Goal: Task Accomplishment & Management: Manage account settings

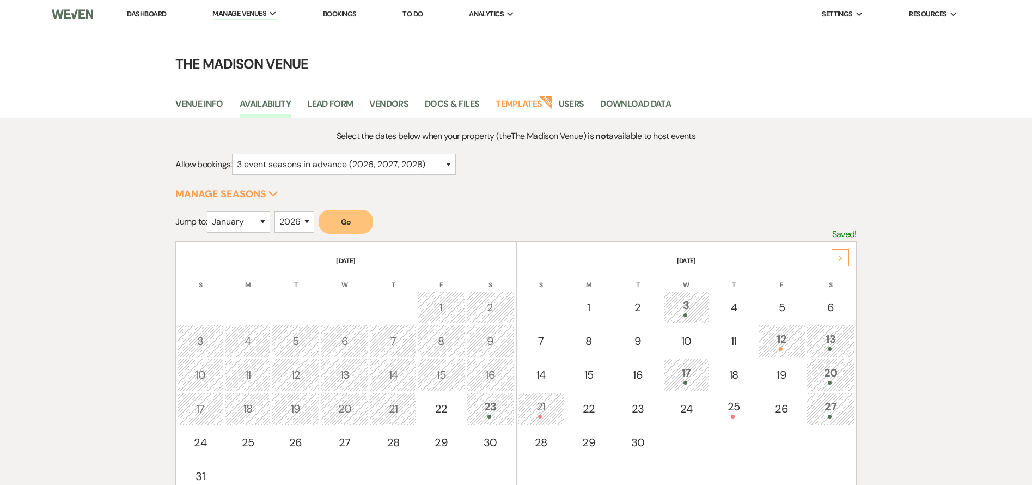
select select "3"
select select "2026"
click at [143, 18] on link "Dashboard" at bounding box center [146, 13] width 39 height 9
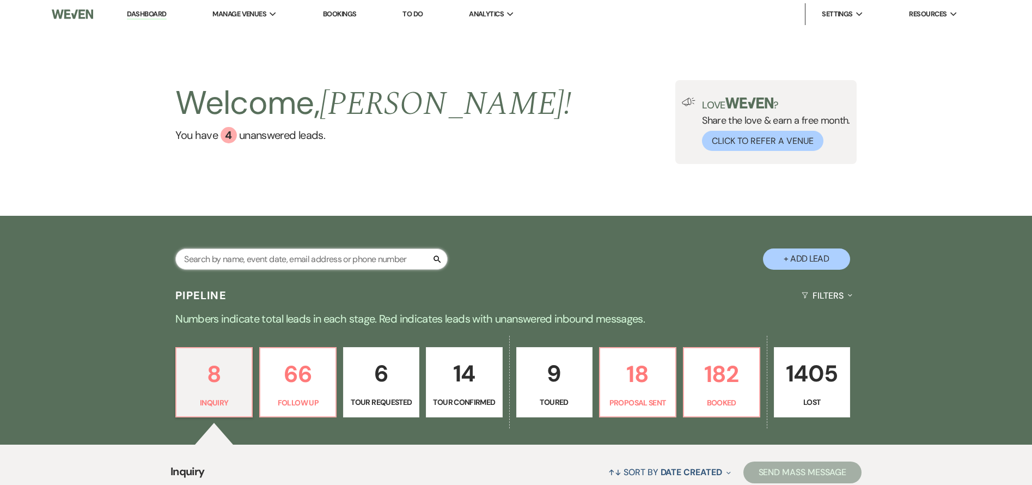
click at [280, 257] on input "text" at bounding box center [311, 258] width 272 height 21
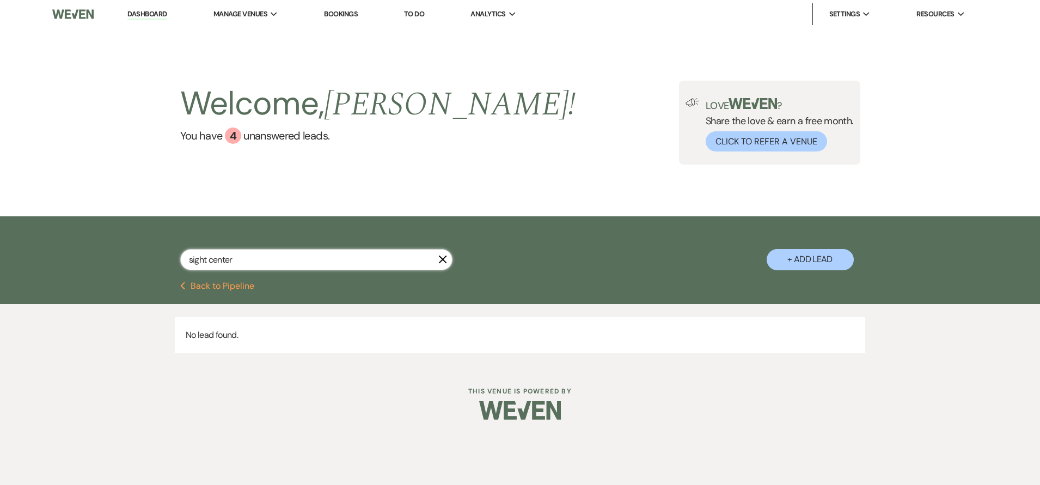
click at [253, 257] on input "sight center" at bounding box center [316, 259] width 272 height 21
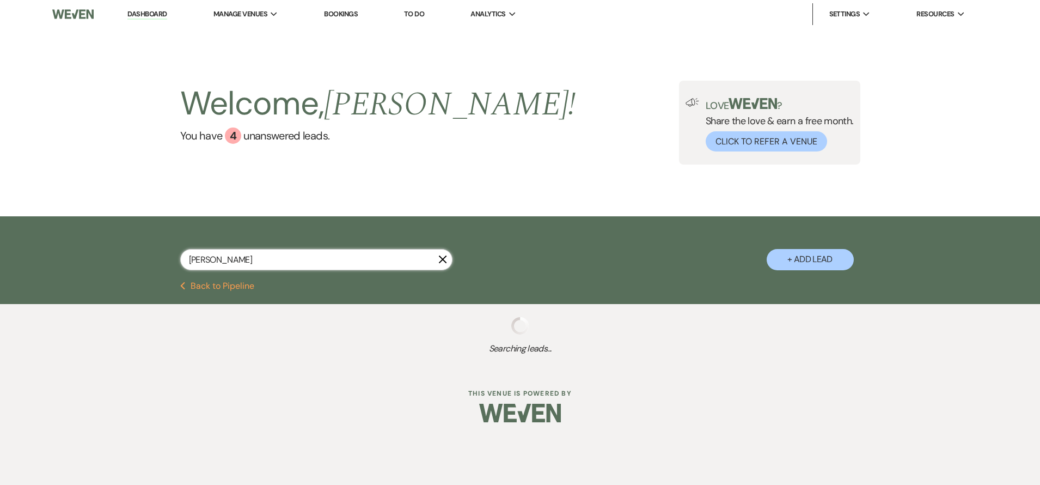
type input "[PERSON_NAME]"
select select "8"
select select "9"
select select "8"
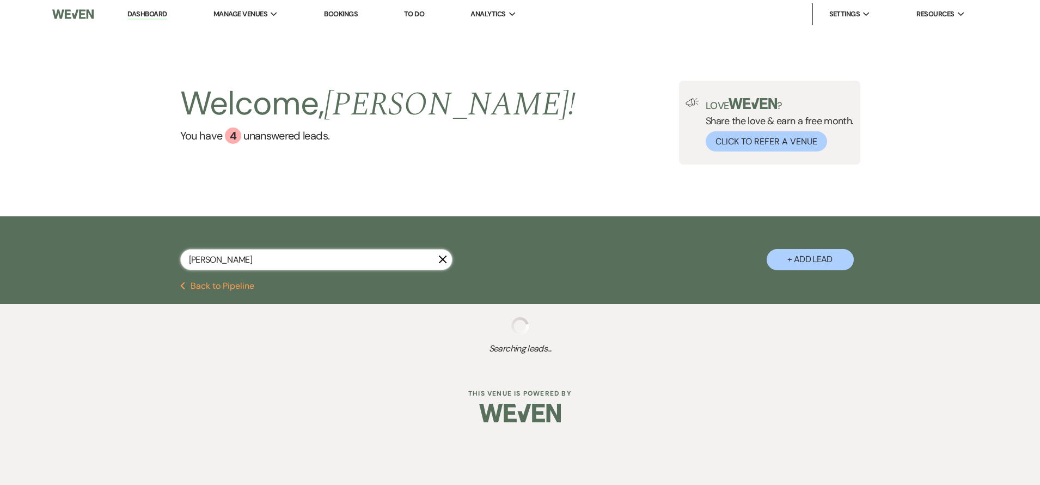
select select "8"
select select "9"
select select "4"
select select "8"
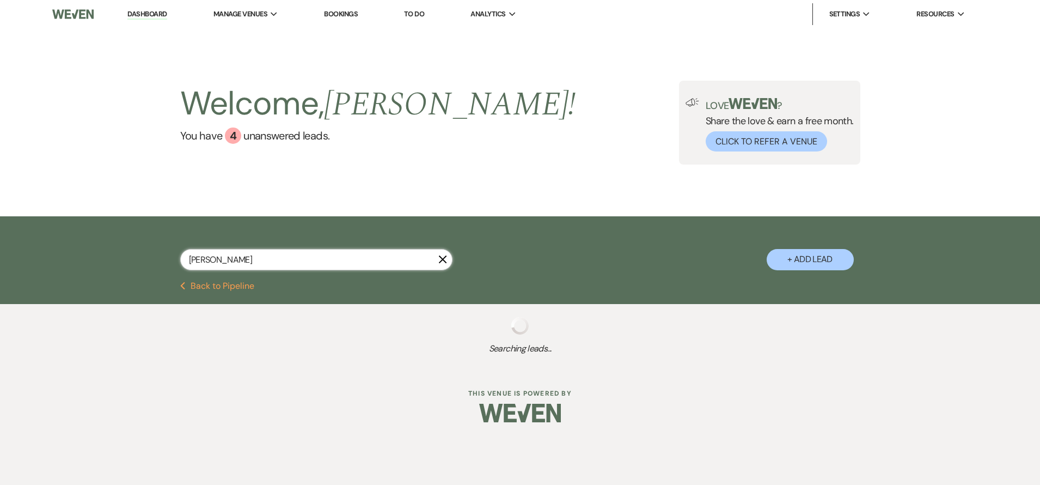
select select "5"
select select "8"
select select "5"
select select "6"
select select "5"
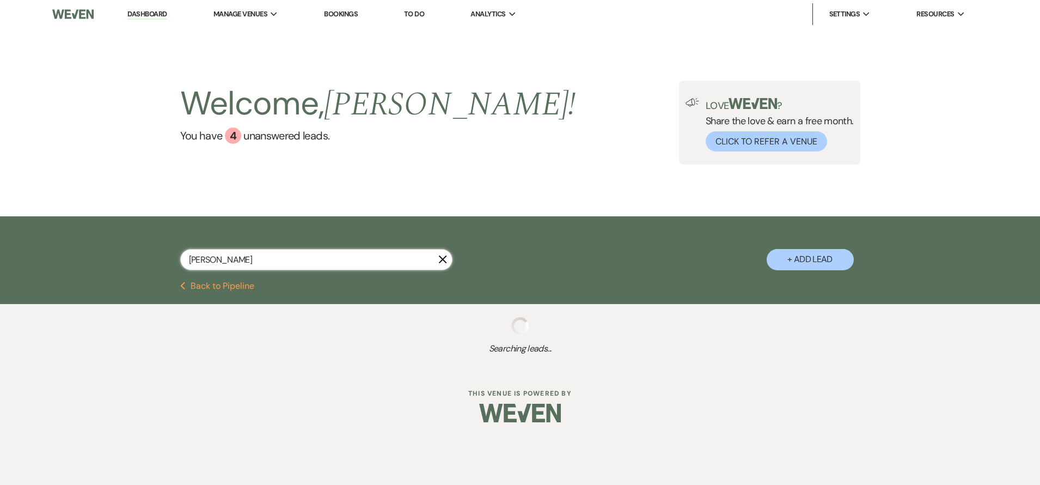
select select "6"
select select "8"
select select "5"
select select "8"
select select "10"
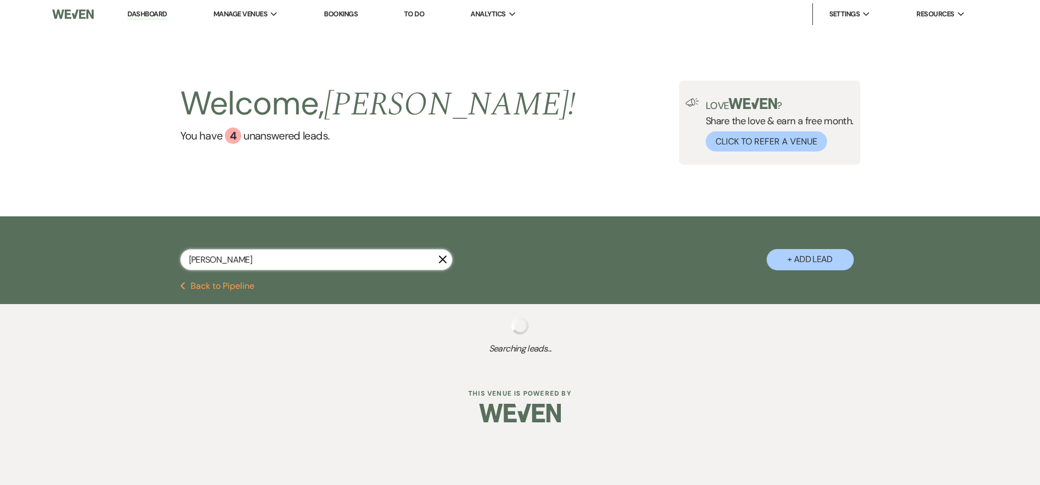
select select "8"
select select "5"
select select "6"
select select "8"
select select "4"
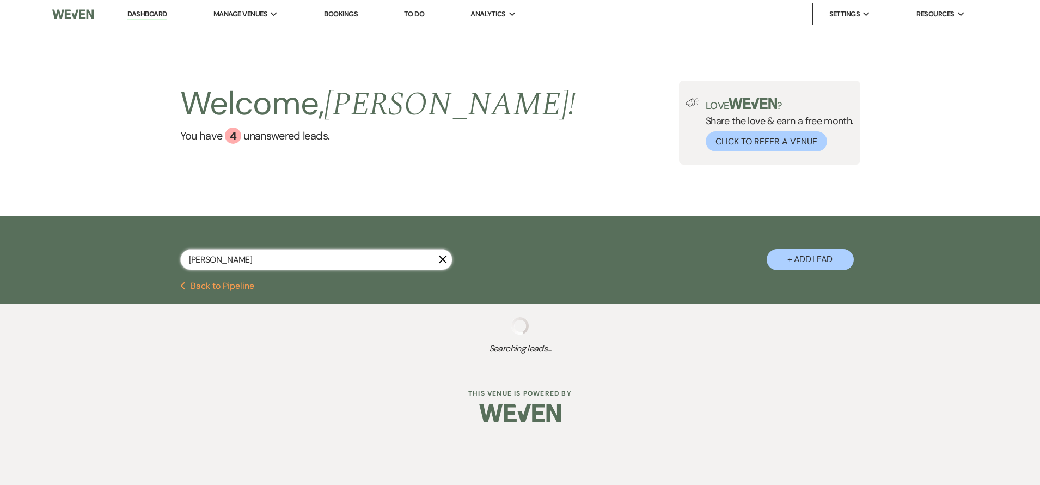
select select "8"
select select "6"
select select "8"
select select "5"
select select "8"
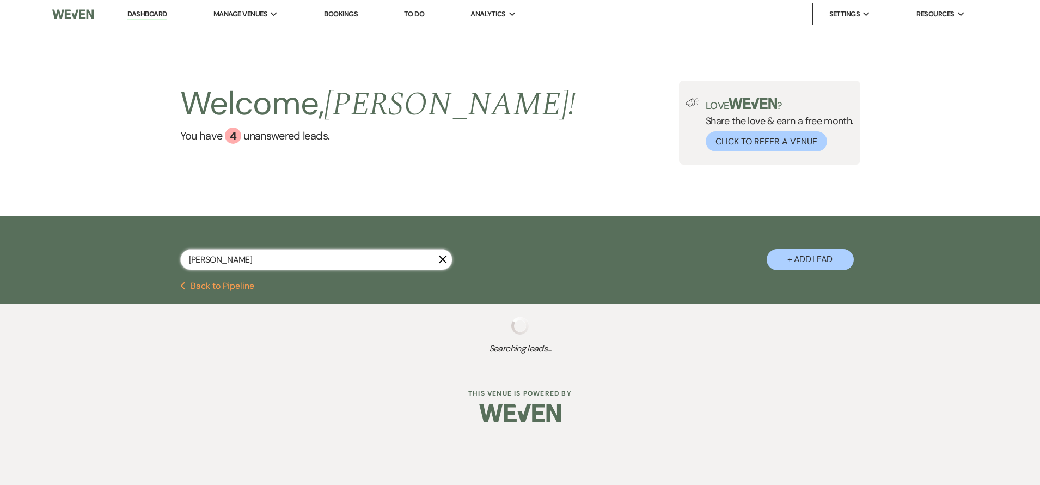
select select "10"
select select "8"
select select "5"
select select "8"
select select "6"
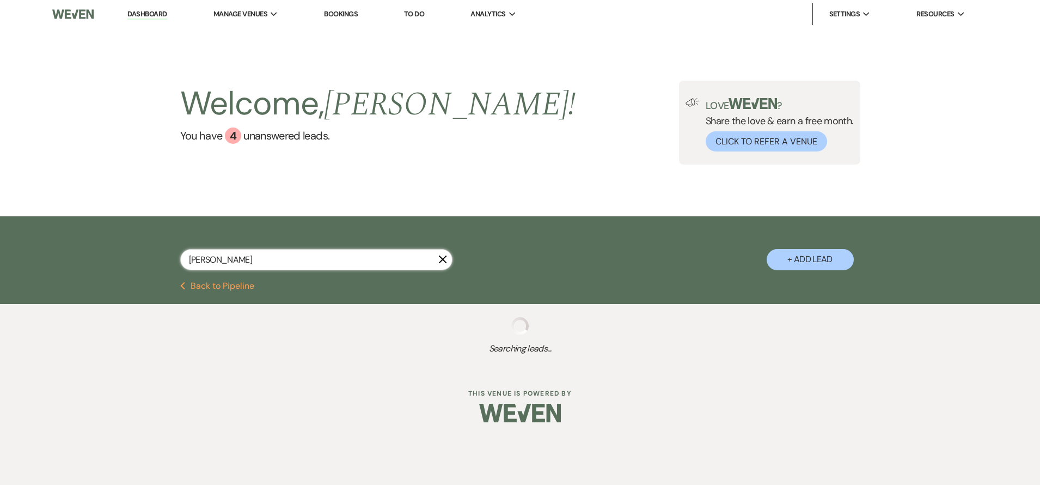
select select "8"
select select "5"
select select "8"
select select "7"
select select "8"
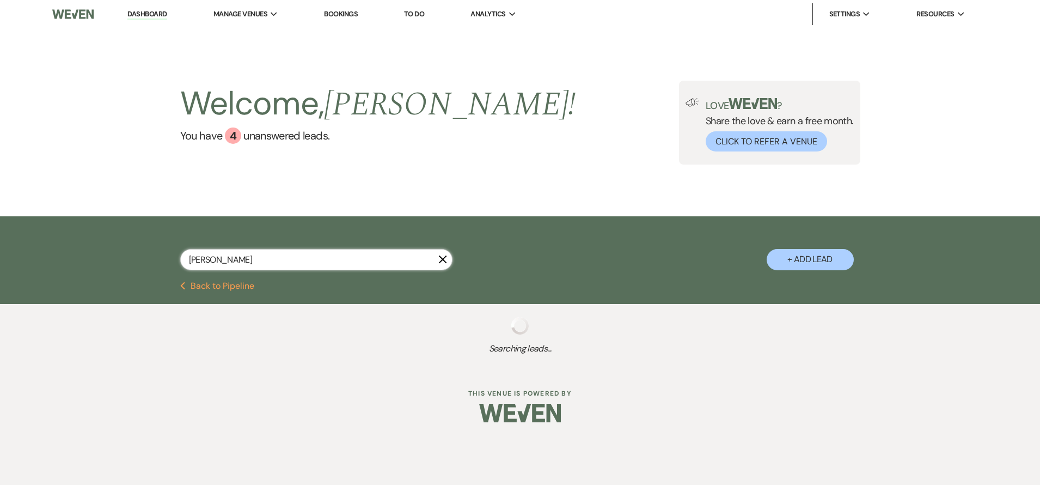
select select "10"
select select "6"
select select "8"
select select "6"
select select "8"
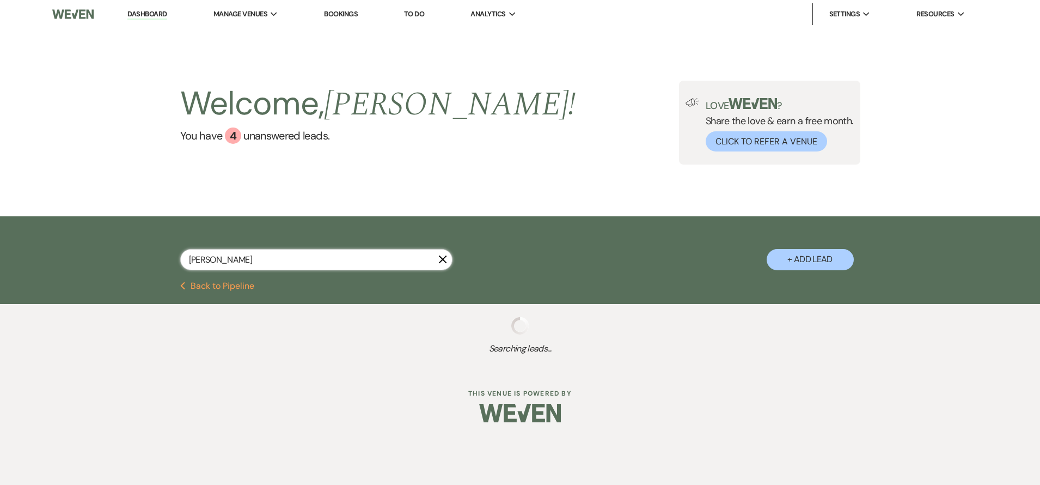
select select "5"
select select "8"
select select "7"
select select "8"
select select "5"
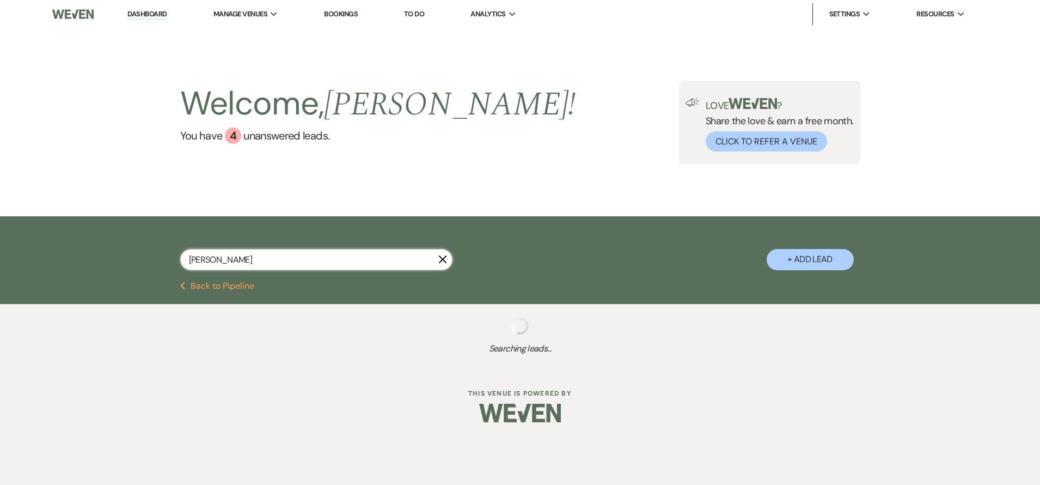
select select "8"
select select "7"
select select "8"
select select "5"
select select "8"
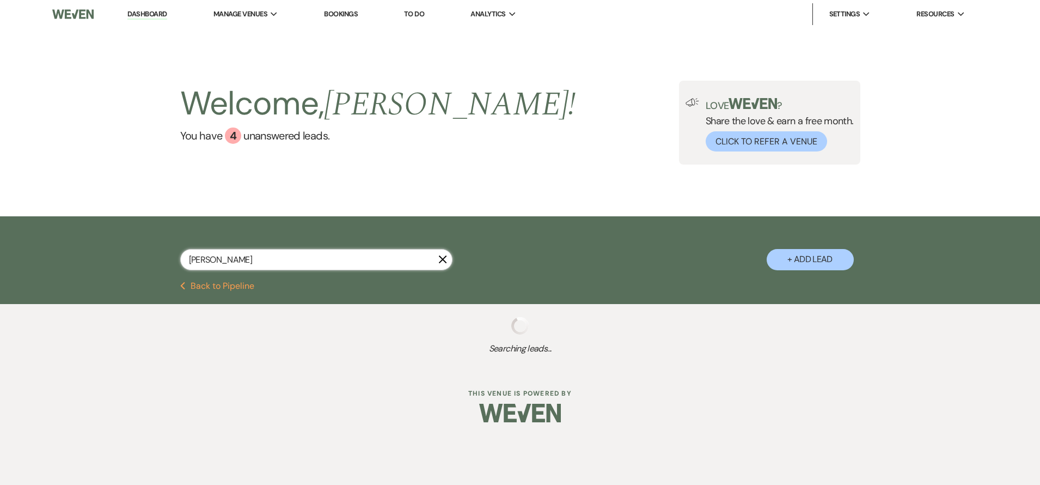
select select "6"
select select "8"
select select "4"
select select "8"
select select "5"
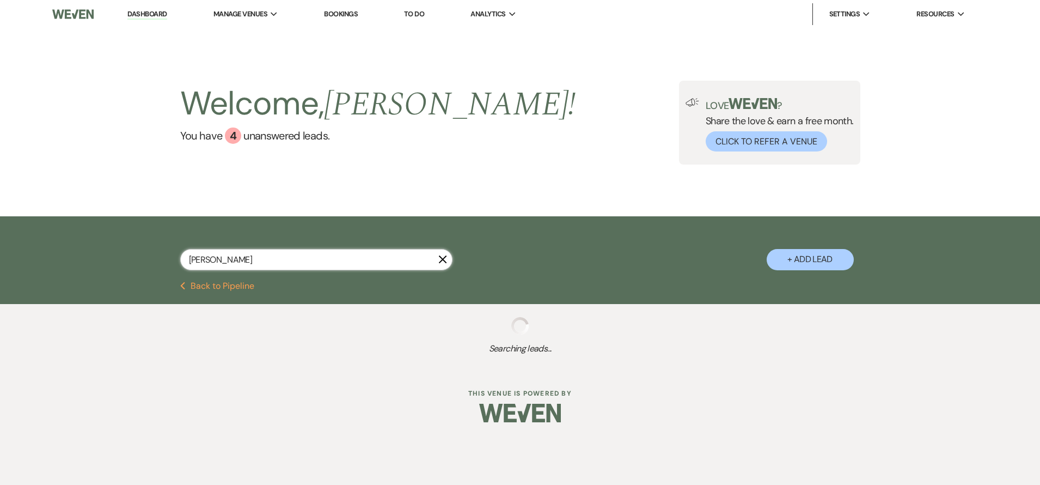
select select "8"
select select "5"
select select "8"
select select "5"
select select "8"
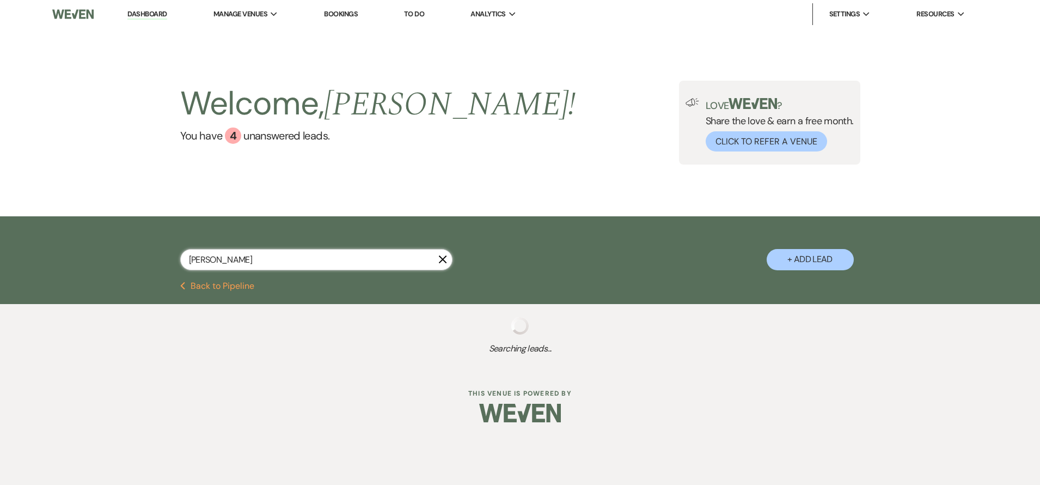
select select "5"
select select "8"
select select "5"
select select "8"
select select "6"
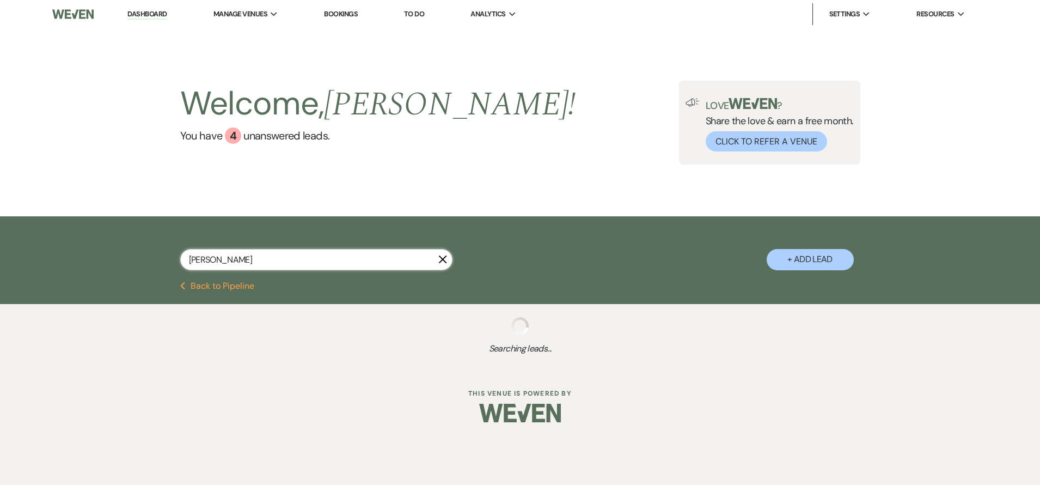
select select "8"
select select "5"
select select "8"
select select "5"
select select "8"
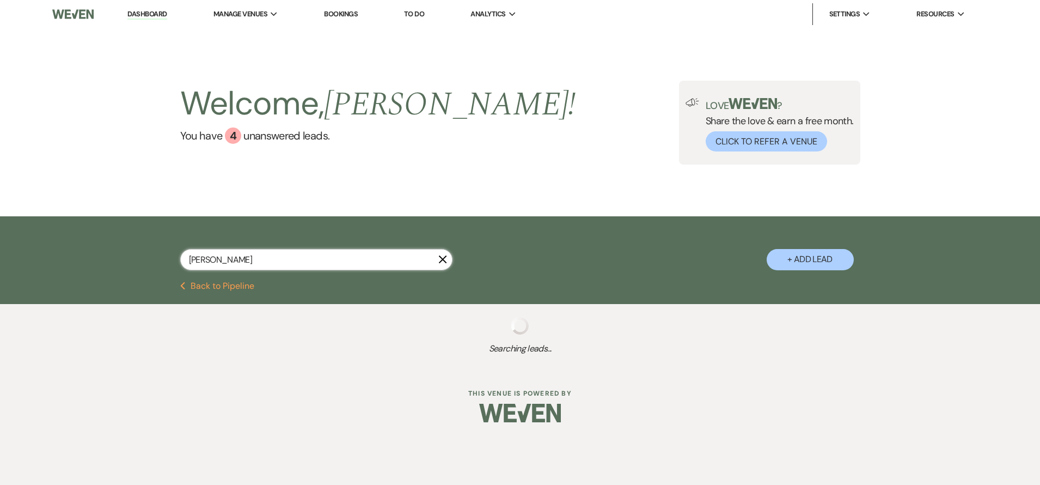
select select "5"
select select "8"
select select "5"
select select "8"
select select "7"
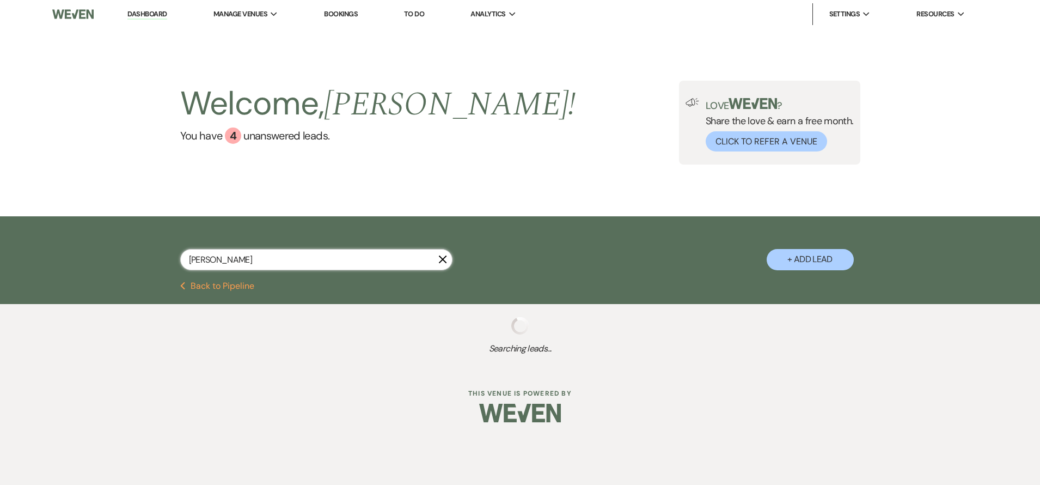
select select "8"
select select "5"
select select "8"
select select "5"
select select "8"
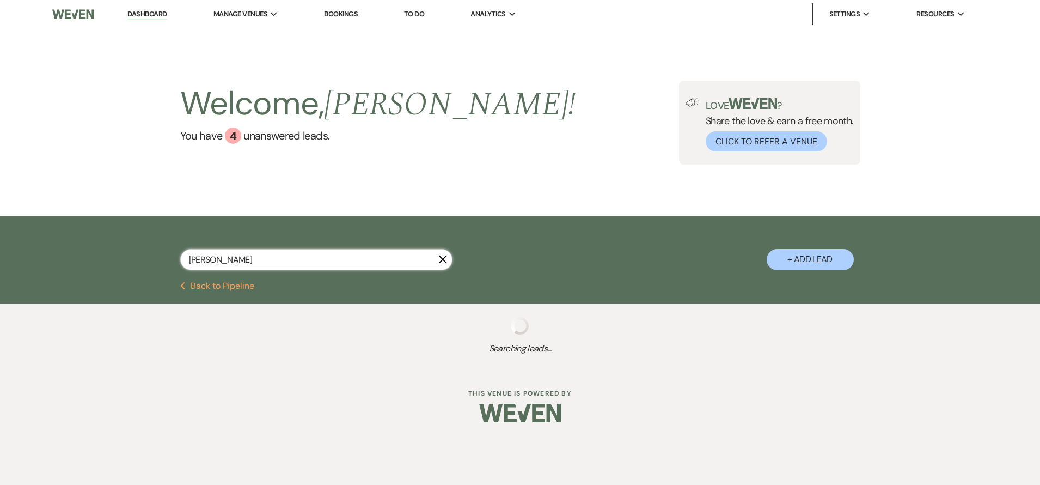
select select "5"
select select "8"
select select "6"
select select "8"
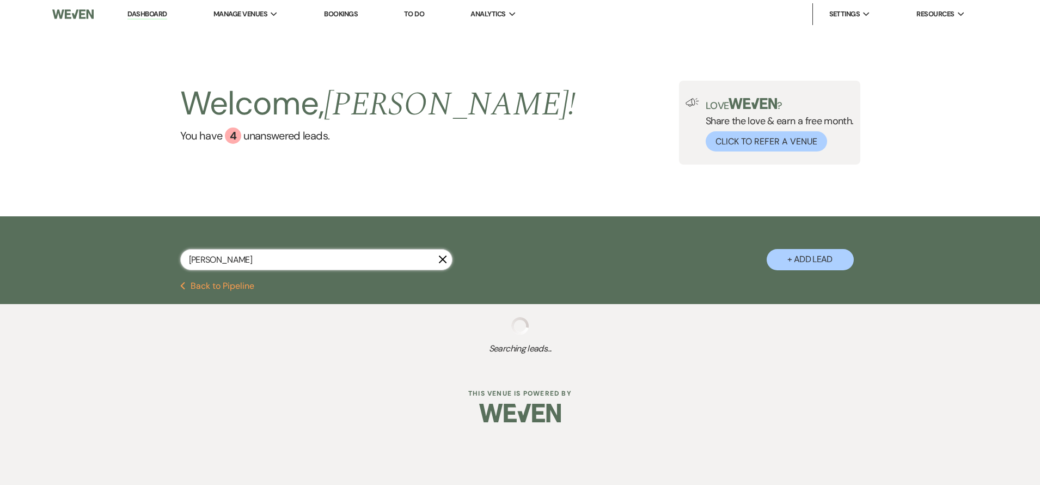
select select "8"
select select "6"
select select "8"
select select "5"
select select "8"
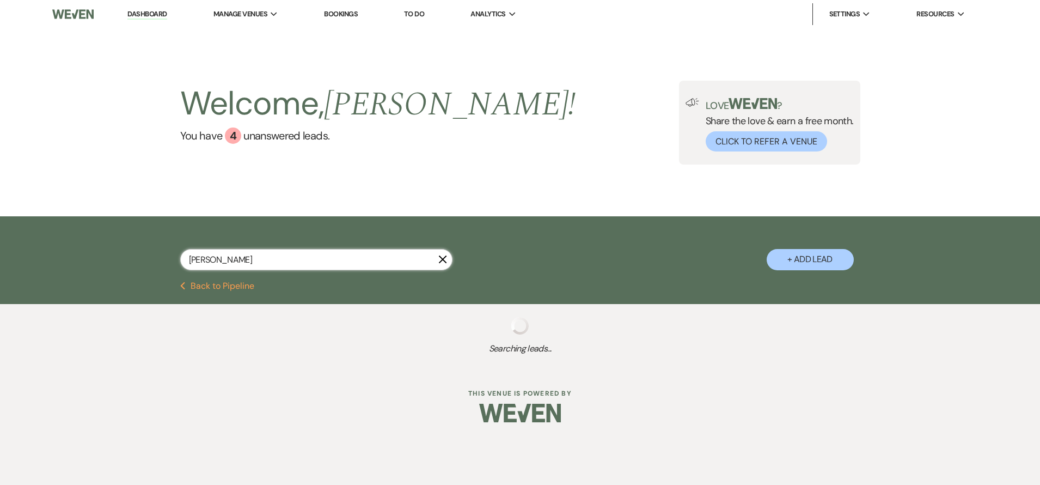
select select "1"
select select "8"
select select "5"
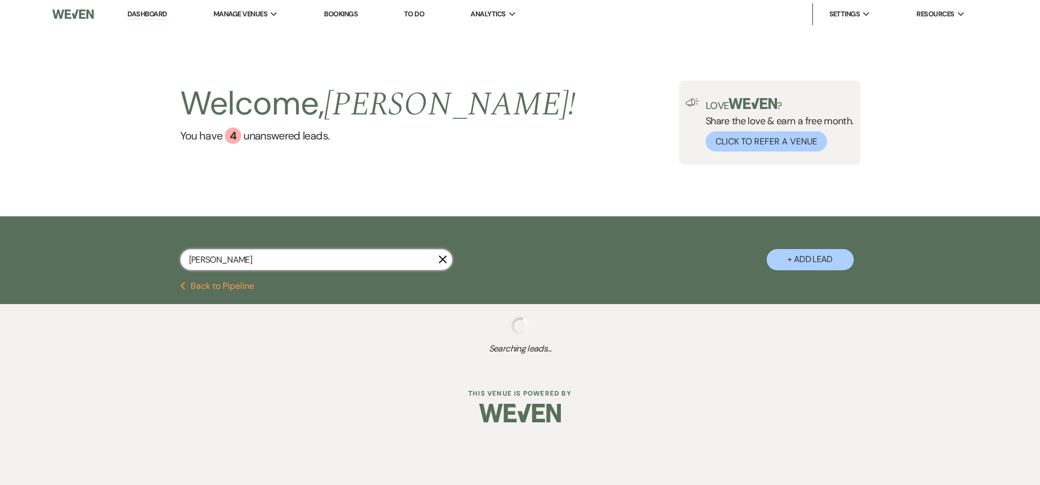
select select "8"
select select "5"
select select "8"
select select "5"
select select "8"
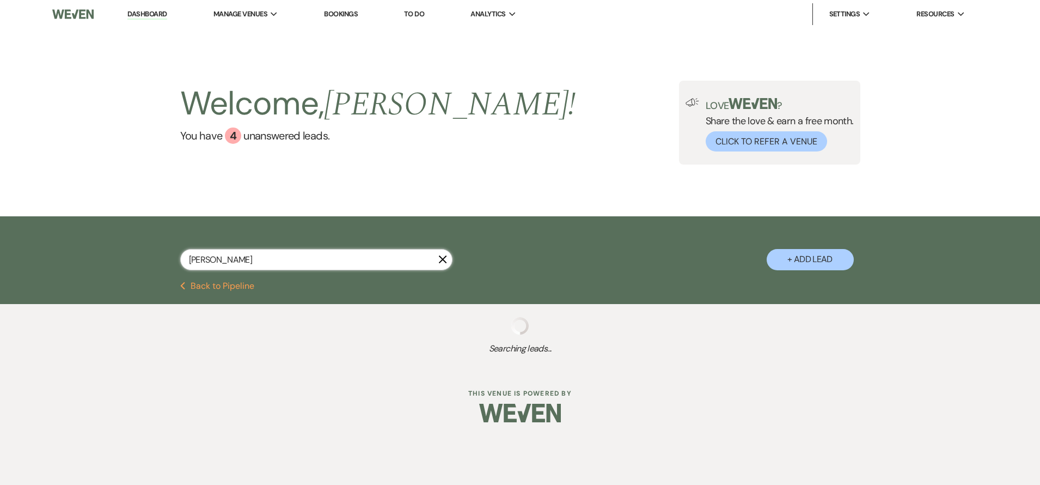
select select "5"
select select "8"
select select "5"
select select "8"
select select "10"
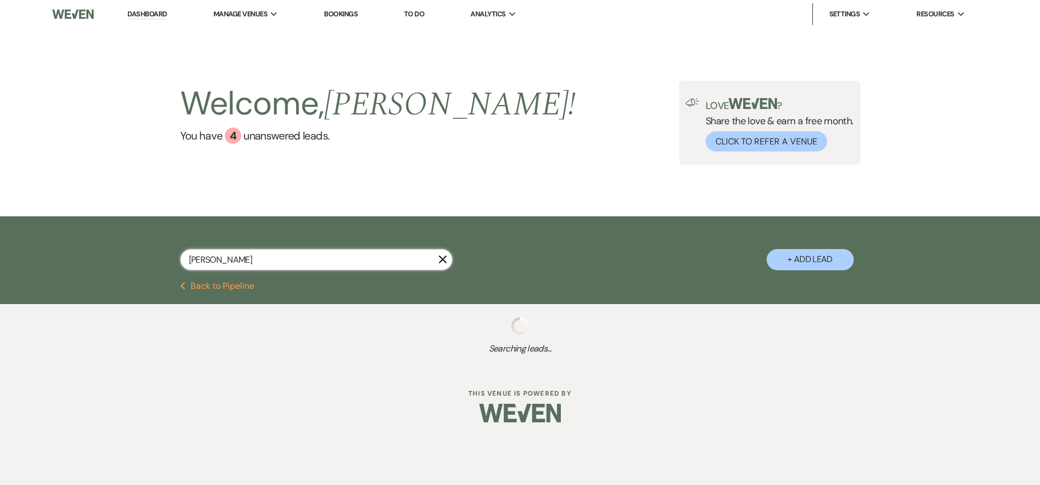
select select "8"
select select "6"
select select "8"
select select "5"
select select "8"
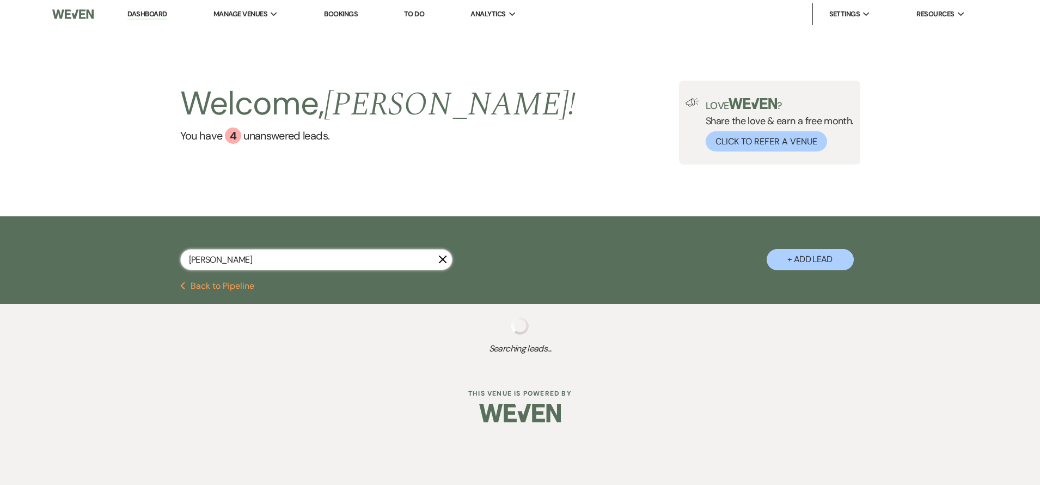
select select "5"
select select "8"
select select "10"
select select "8"
select select "5"
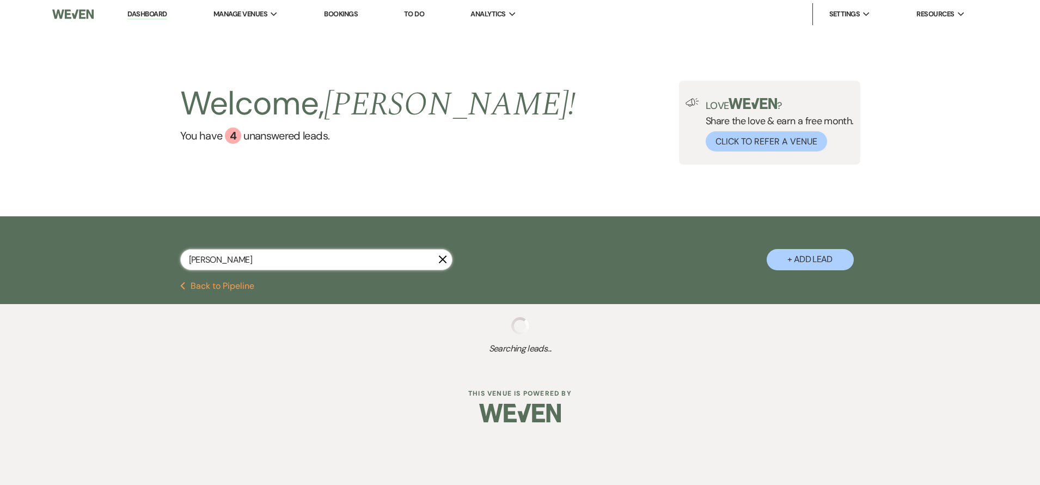
select select "8"
select select "6"
select select "8"
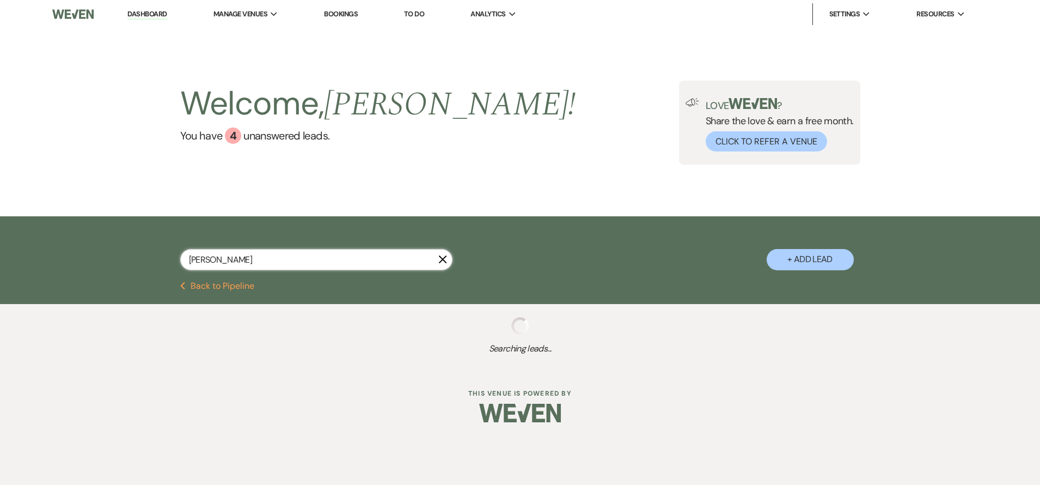
select select "7"
select select "8"
select select "5"
select select "8"
select select "5"
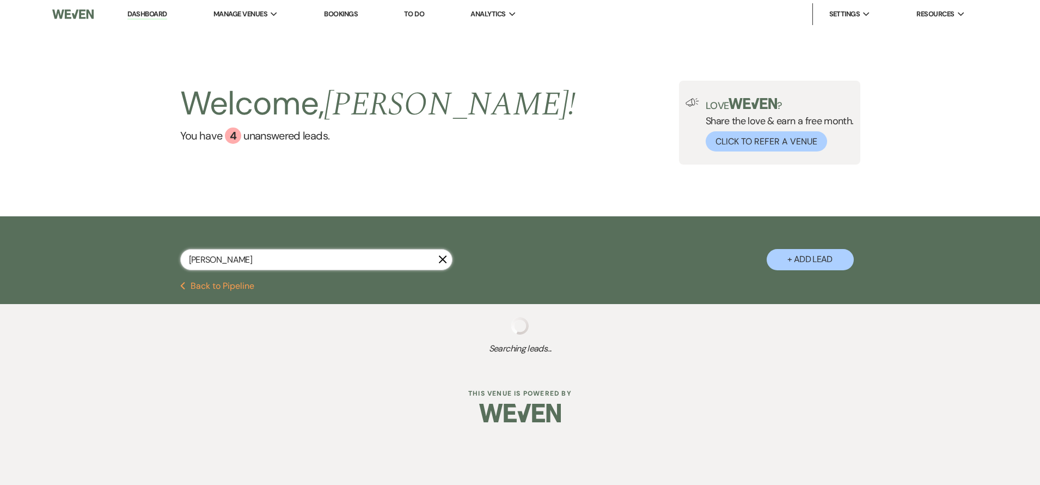
select select "8"
select select "5"
select select "8"
select select "6"
select select "8"
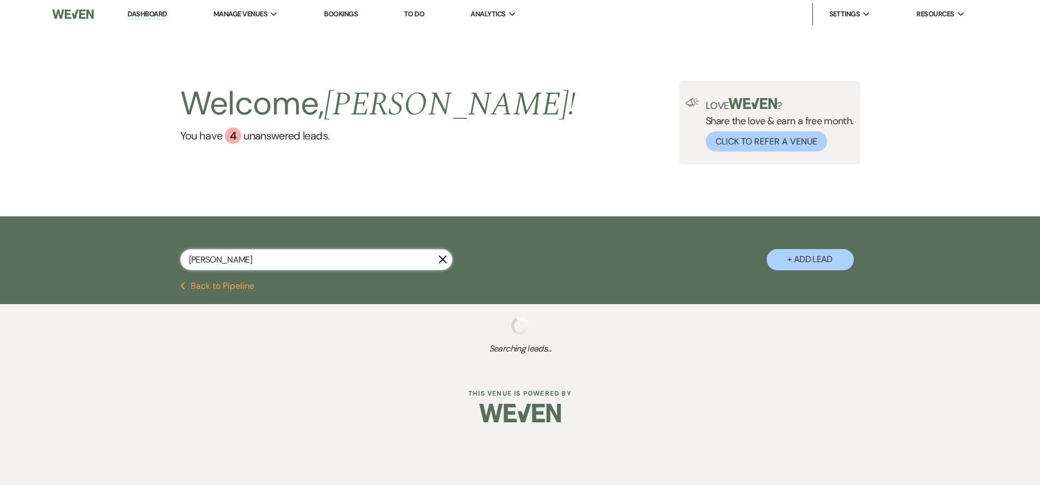
select select "7"
select select "8"
select select "5"
select select "8"
select select "5"
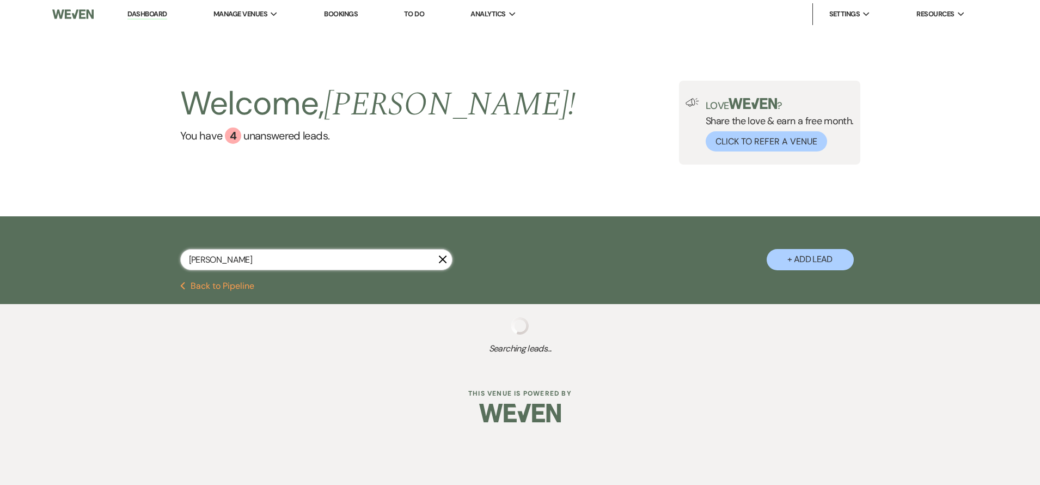
select select "8"
select select "5"
select select "8"
select select "5"
select select "8"
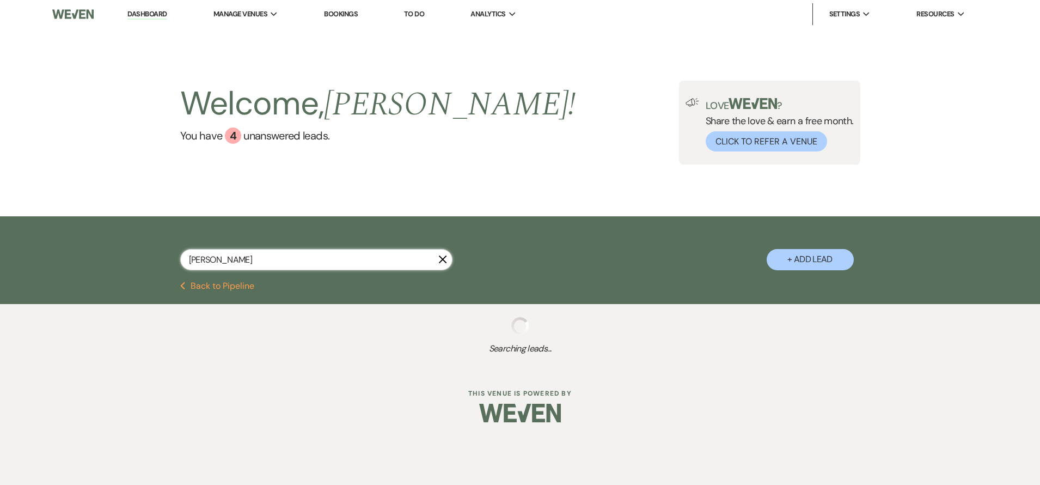
select select "5"
select select "8"
select select "5"
select select "8"
select select "5"
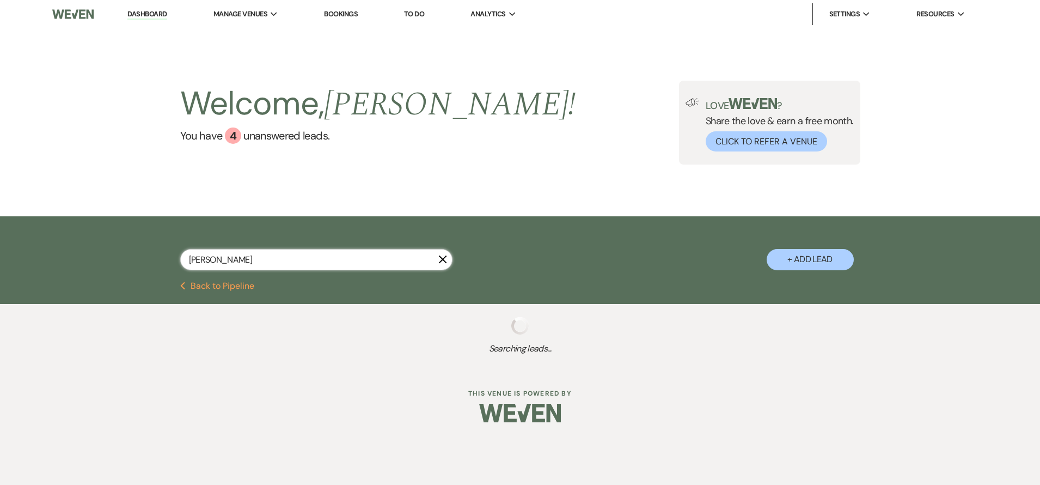
select select "8"
select select "5"
select select "8"
select select "5"
select select "8"
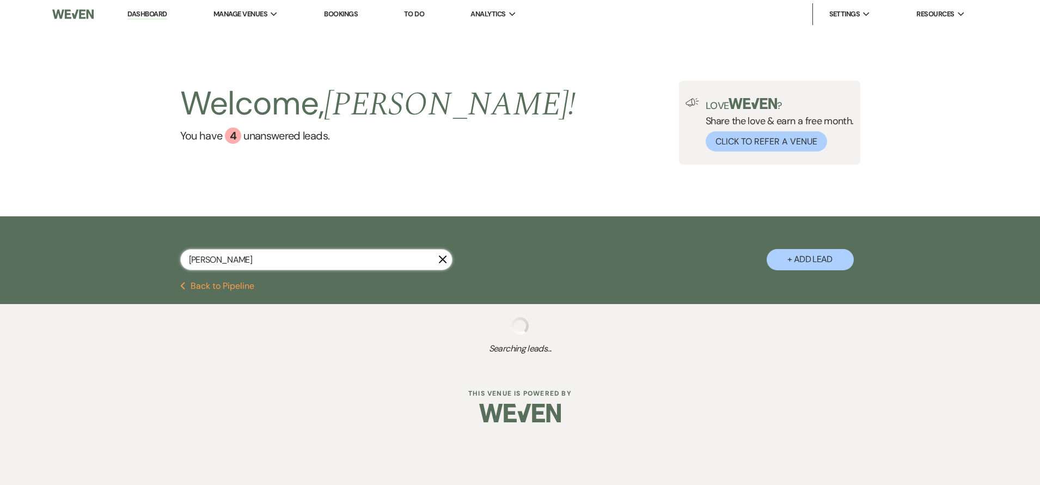
select select "5"
select select "8"
select select "5"
select select "8"
select select "1"
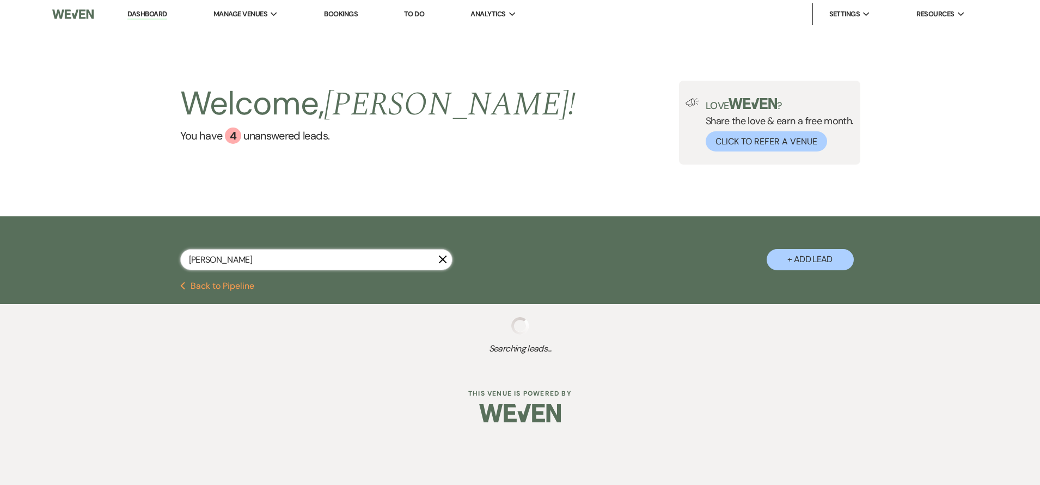
select select "8"
select select "3"
select select "8"
select select "10"
select select "8"
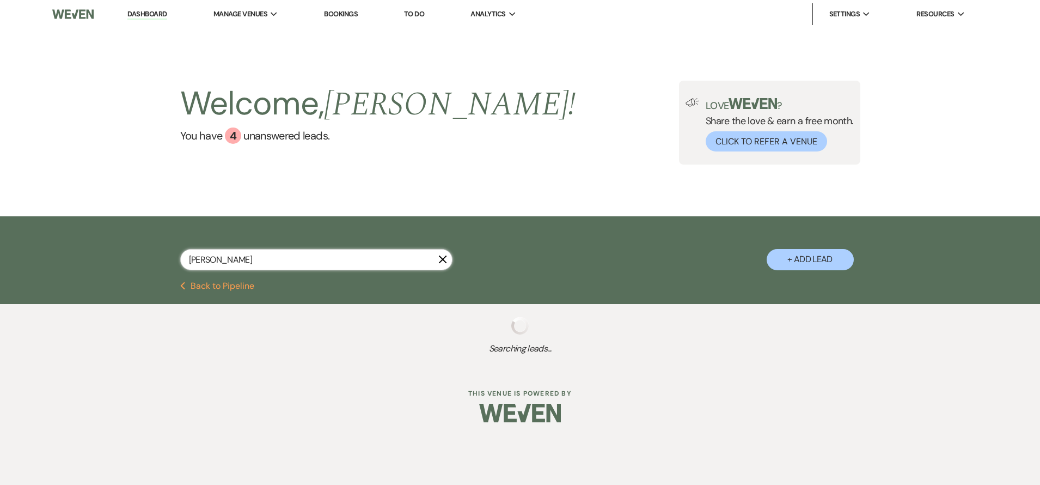
select select "8"
select select "5"
select select "8"
select select "5"
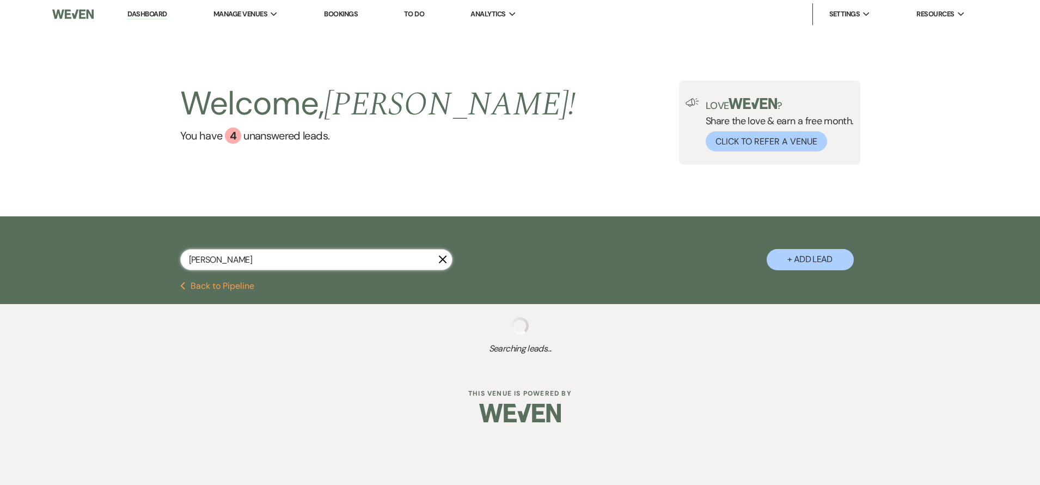
select select "8"
select select "5"
select select "8"
select select "5"
select select "8"
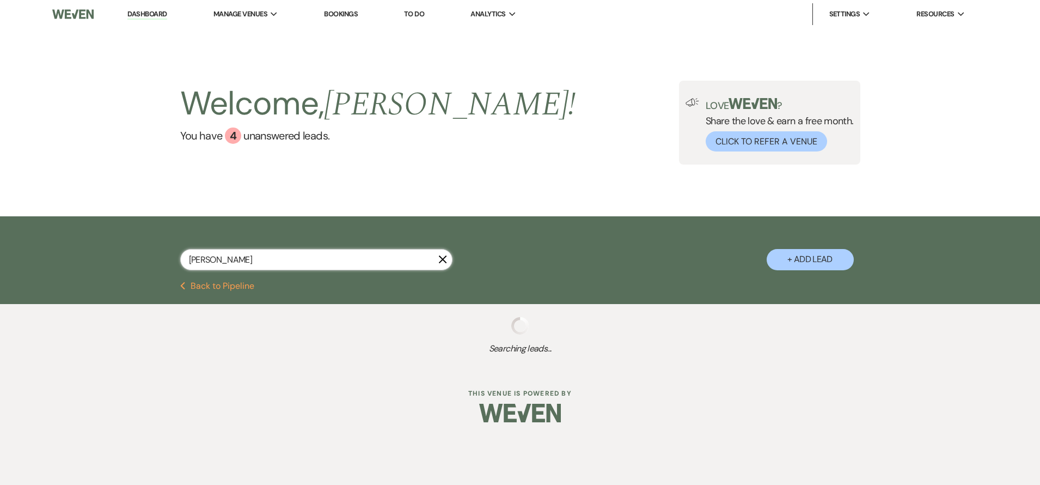
select select "5"
select select "8"
select select "11"
select select "8"
select select "5"
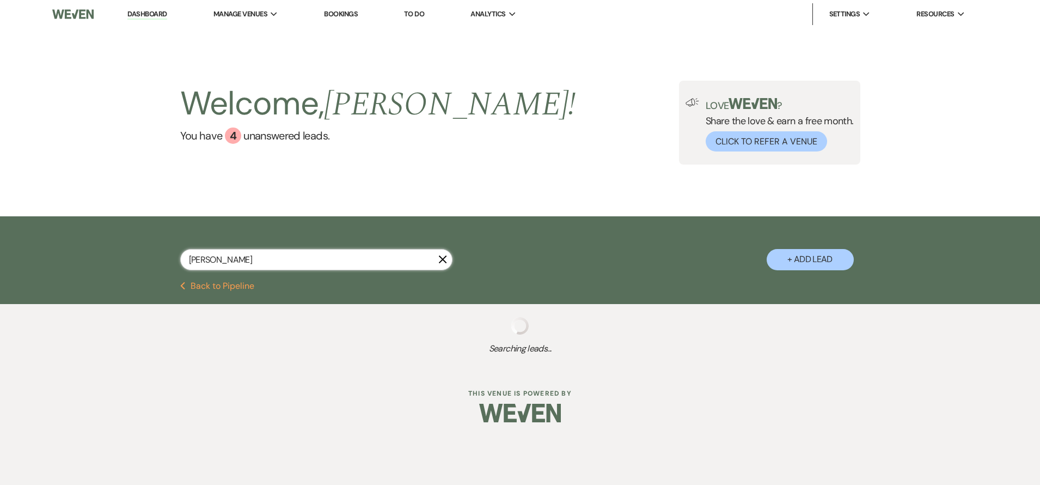
select select "8"
select select "5"
select select "8"
select select "1"
select select "8"
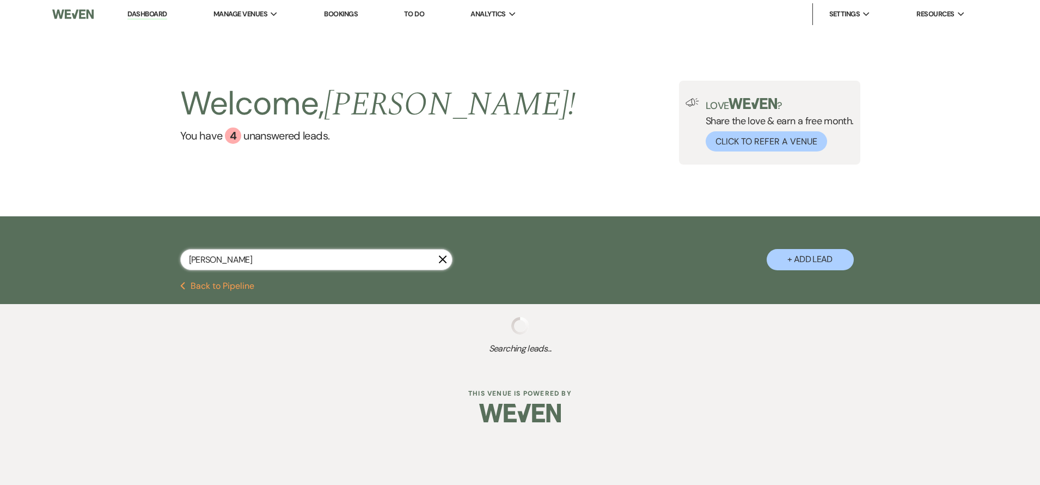
select select "5"
select select "8"
select select "5"
select select "8"
select select "5"
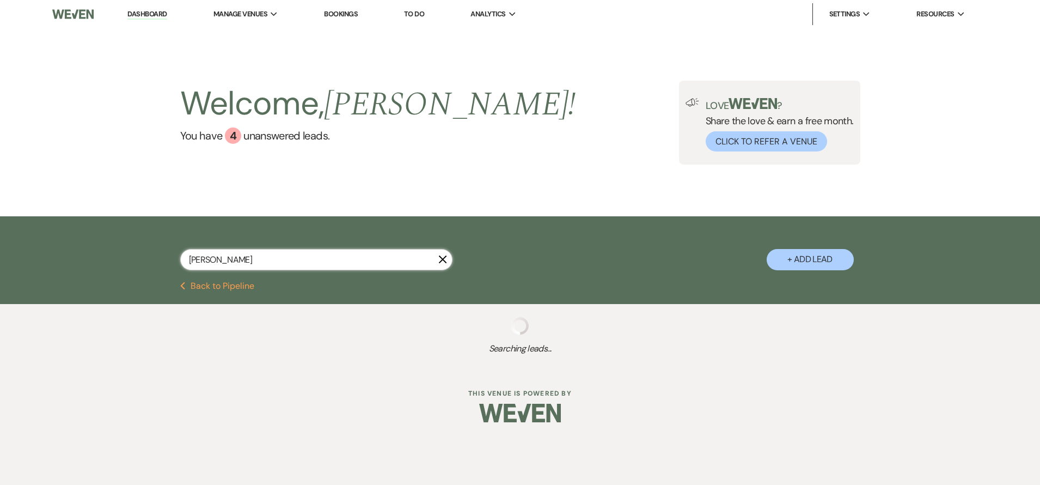
select select "8"
select select "6"
select select "8"
select select "5"
select select "8"
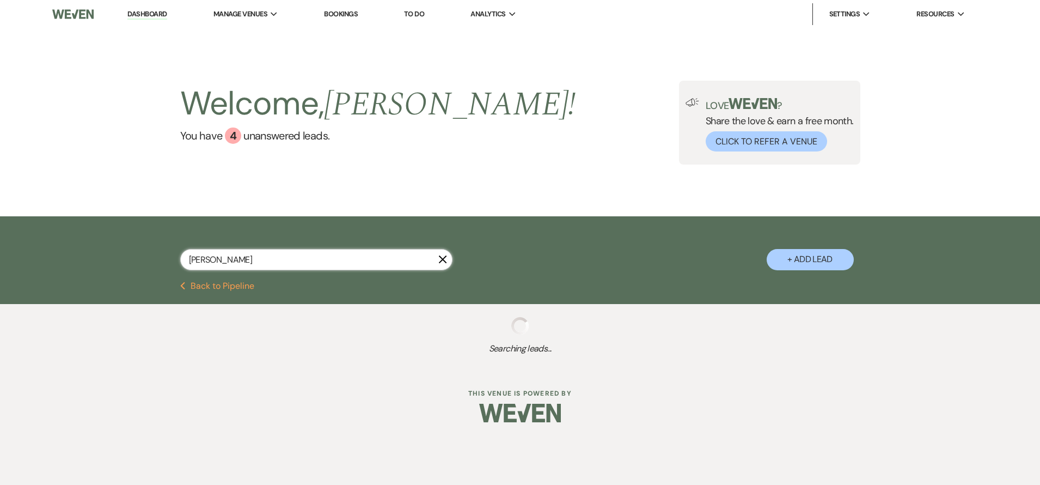
select select "5"
select select "8"
select select "5"
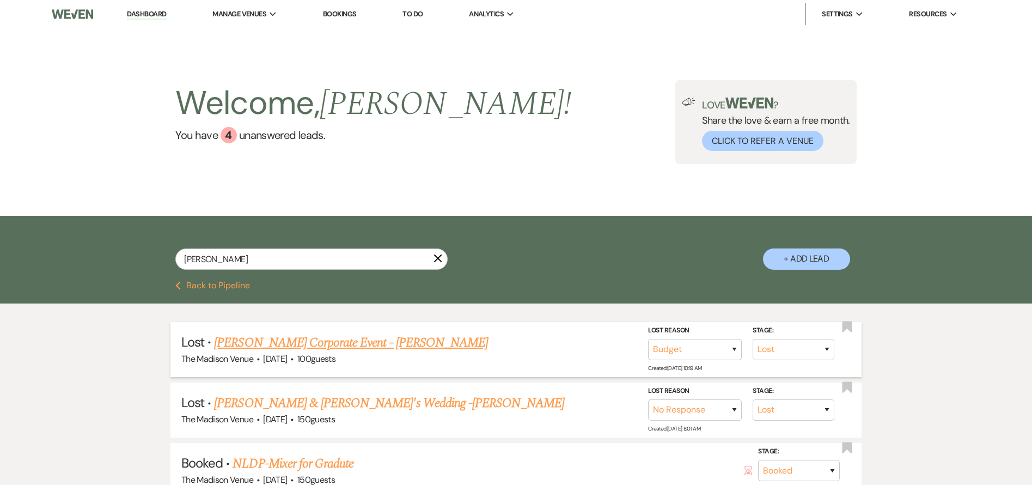
click at [412, 341] on link "[PERSON_NAME] Corporate Event - [PERSON_NAME]" at bounding box center [351, 343] width 274 height 20
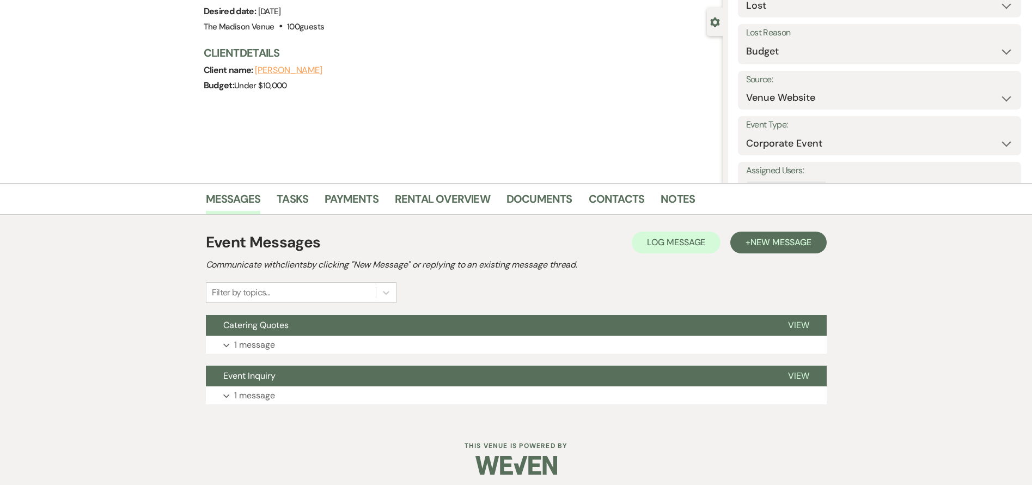
scroll to position [96, 0]
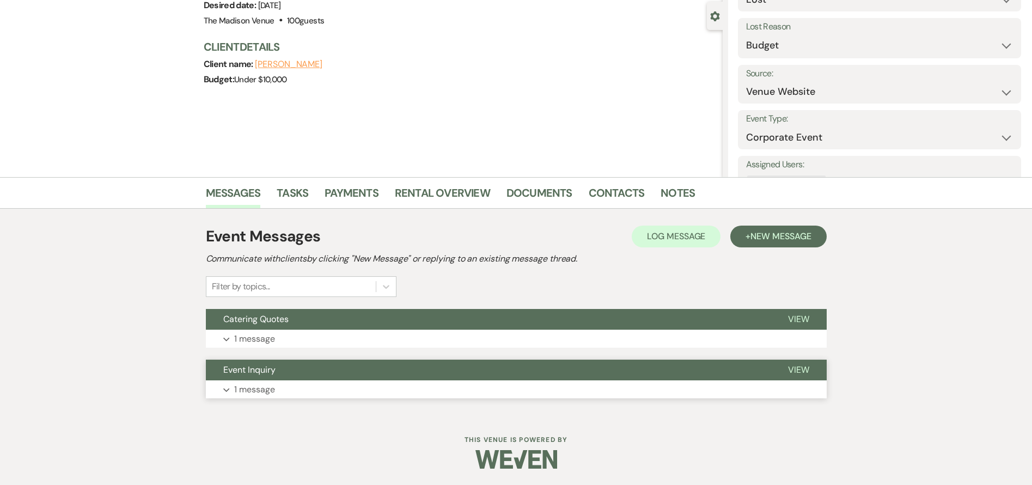
click at [465, 377] on button "Event Inquiry" at bounding box center [488, 369] width 565 height 21
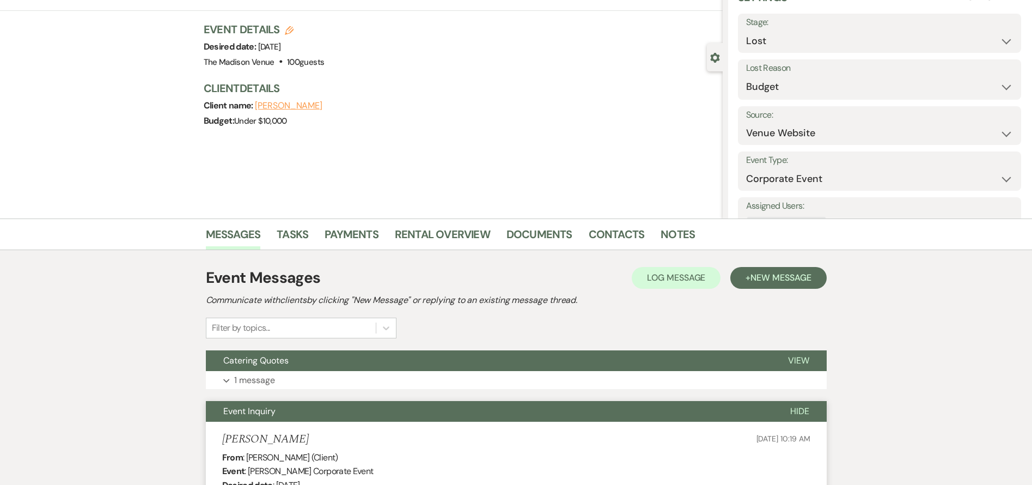
scroll to position [0, 0]
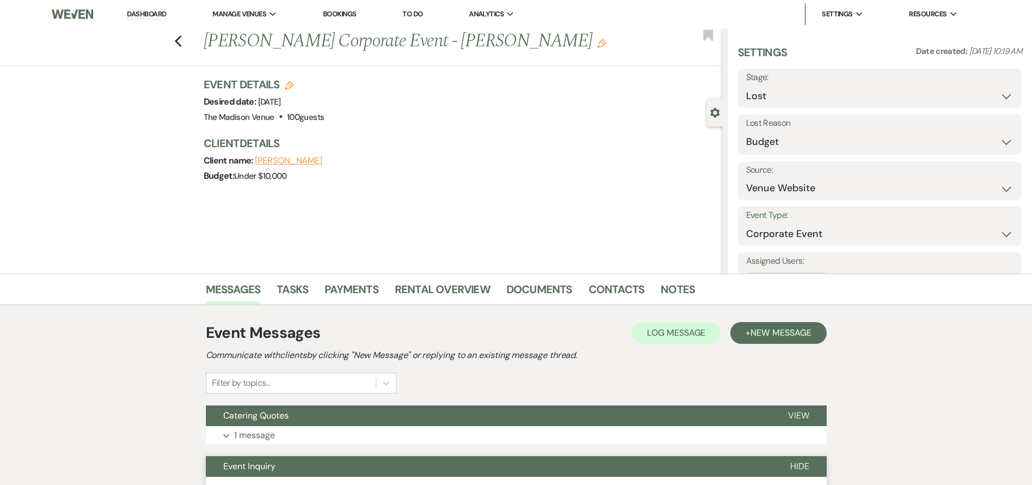
click at [163, 14] on link "Dashboard" at bounding box center [146, 14] width 39 height 10
